Goal: Book appointment/travel/reservation

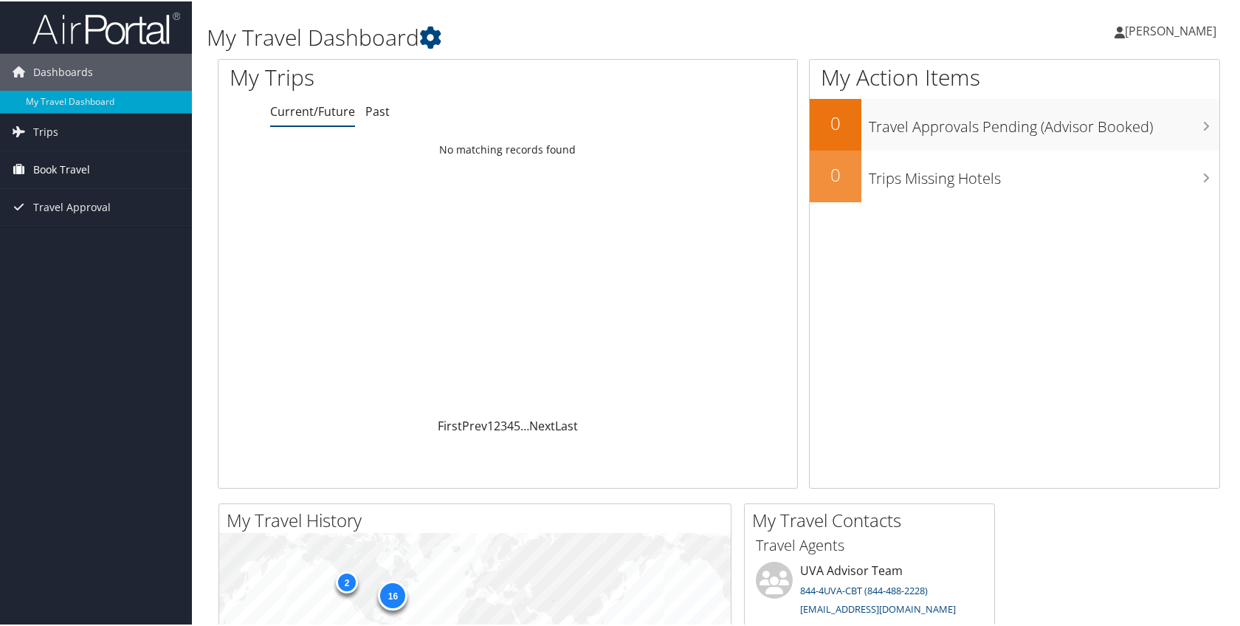
click at [75, 174] on span "Book Travel" at bounding box center [61, 168] width 57 height 37
click at [66, 242] on link "Book/Manage Online Trips" at bounding box center [96, 242] width 192 height 22
